Goal: Check status: Check status

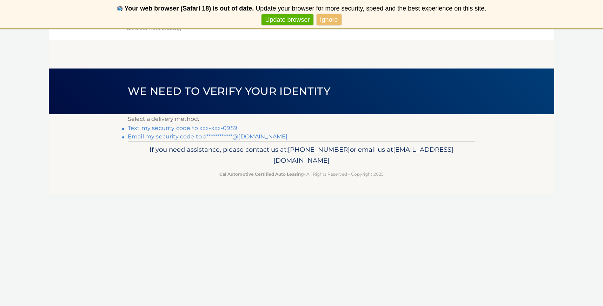
click at [201, 136] on link "**********" at bounding box center [208, 136] width 160 height 7
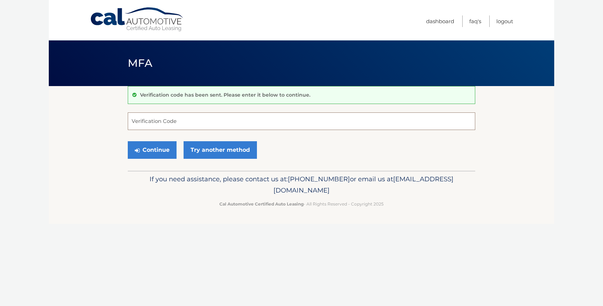
click at [211, 125] on input "Verification Code" at bounding box center [301, 121] width 347 height 18
type input "316044"
click at [169, 147] on button "Continue" at bounding box center [152, 150] width 49 height 18
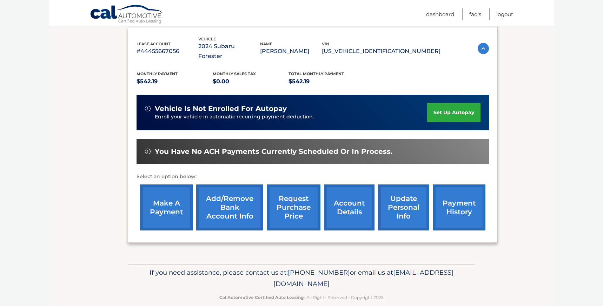
scroll to position [118, 0]
click at [461, 197] on link "payment history" at bounding box center [459, 208] width 53 height 46
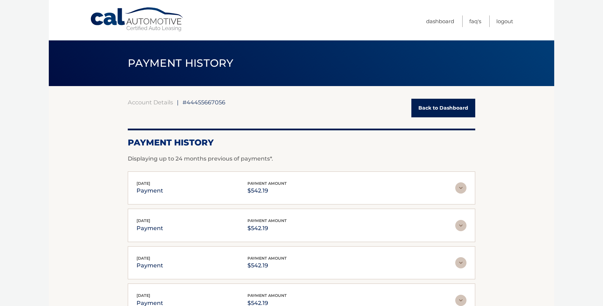
click at [434, 109] on link "Back to Dashboard" at bounding box center [443, 108] width 64 height 19
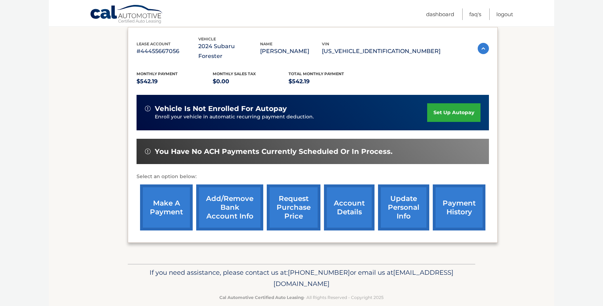
scroll to position [118, 0]
drag, startPoint x: 340, startPoint y: 202, endPoint x: 345, endPoint y: 198, distance: 6.5
click at [345, 198] on link "account details" at bounding box center [349, 208] width 51 height 46
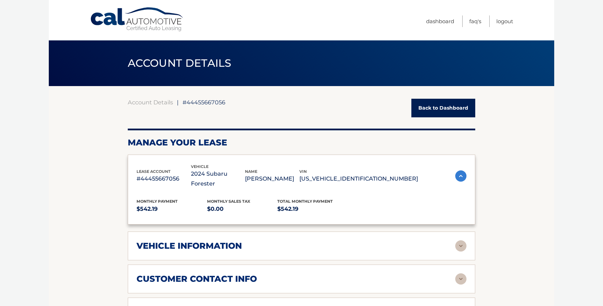
click at [348, 192] on div "lease account #44455667056 vehicle 2024 Subaru Forester name [PERSON_NAME] vin …" at bounding box center [301, 290] width 347 height 272
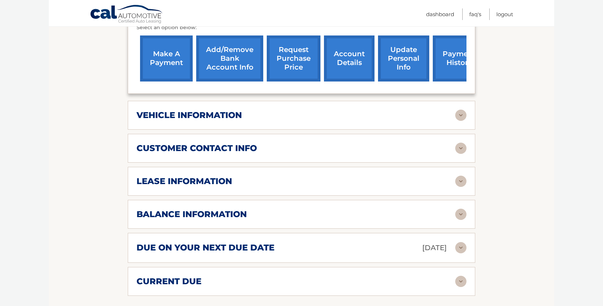
scroll to position [278, 0]
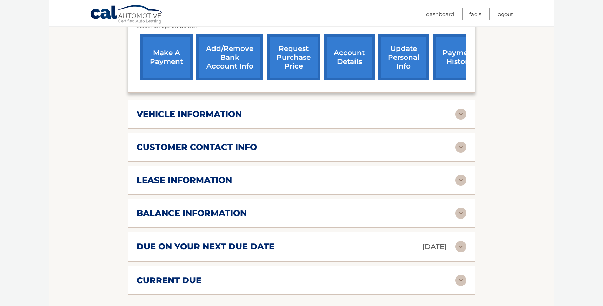
click at [455, 208] on div "balance information" at bounding box center [296, 213] width 319 height 11
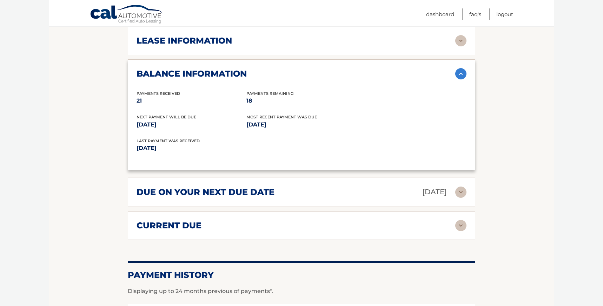
scroll to position [418, 0]
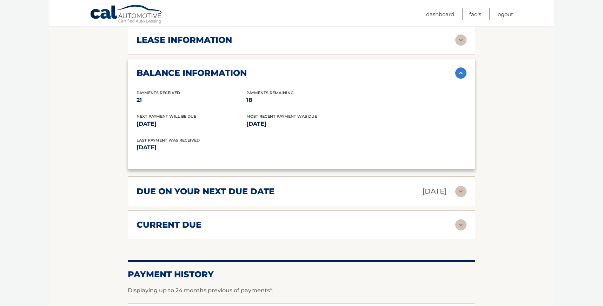
click at [461, 219] on img at bounding box center [460, 224] width 11 height 11
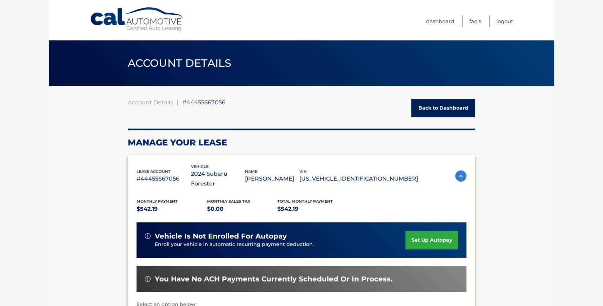
scroll to position [0, 0]
